Goal: Navigation & Orientation: Find specific page/section

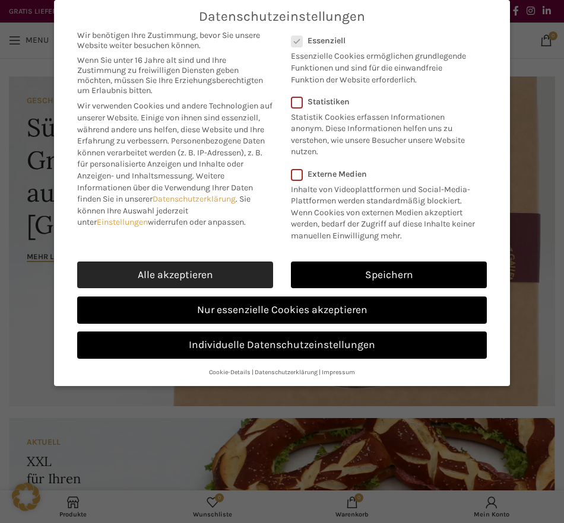
click at [186, 277] on link "Alle akzeptieren" at bounding box center [175, 275] width 196 height 27
checkbox input "true"
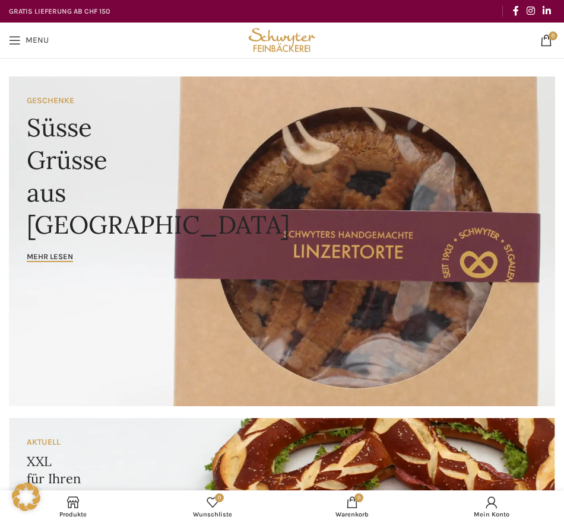
drag, startPoint x: 26, startPoint y: 44, endPoint x: 36, endPoint y: 49, distance: 10.9
click at [26, 44] on span "Menu" at bounding box center [37, 40] width 23 height 8
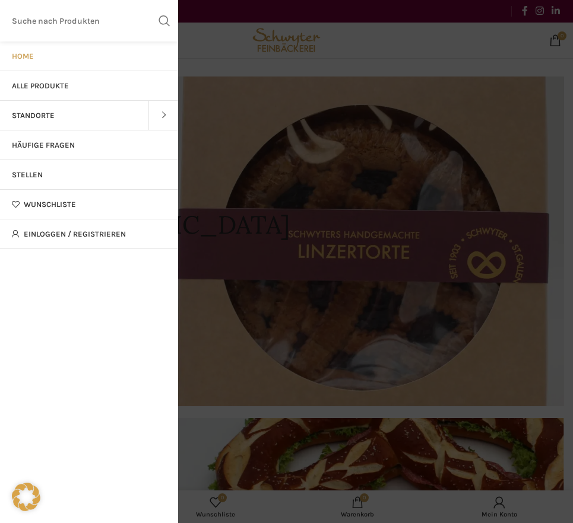
click at [244, 192] on div at bounding box center [286, 217] width 573 height 612
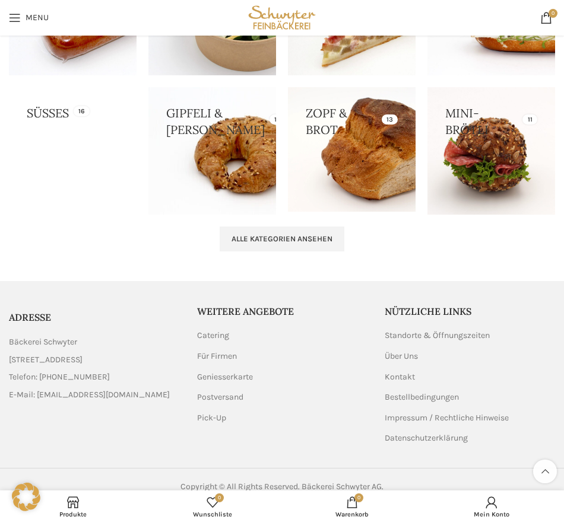
scroll to position [1540, 0]
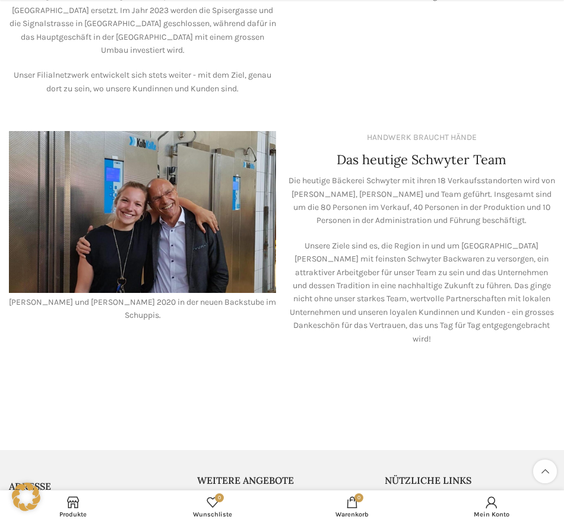
scroll to position [987, 0]
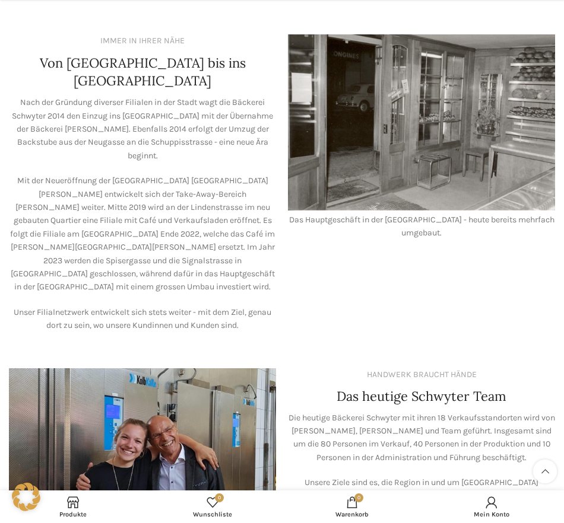
scroll to position [890, 0]
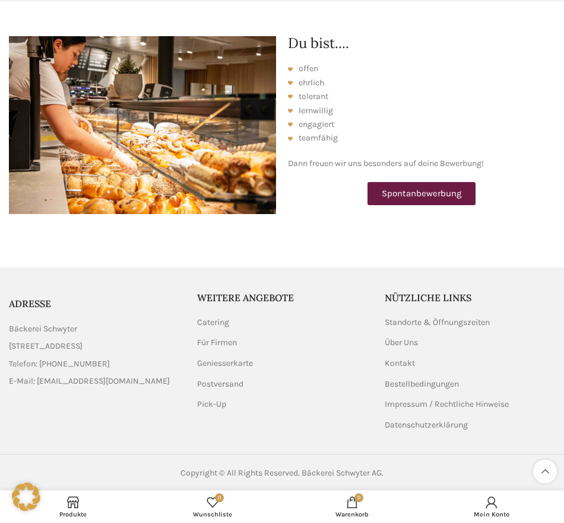
scroll to position [1697, 0]
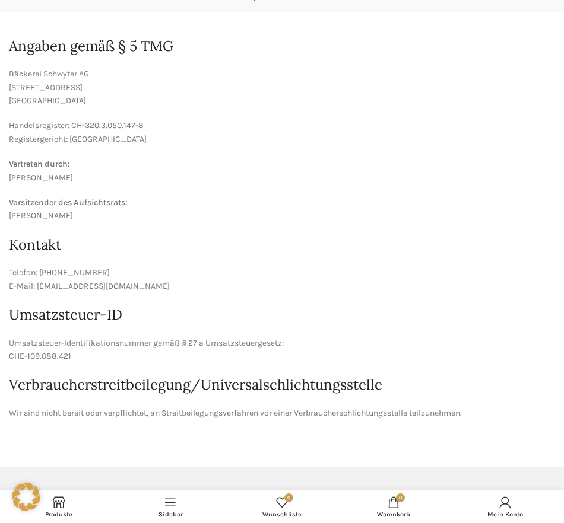
scroll to position [119, 0]
